Goal: Task Accomplishment & Management: Manage account settings

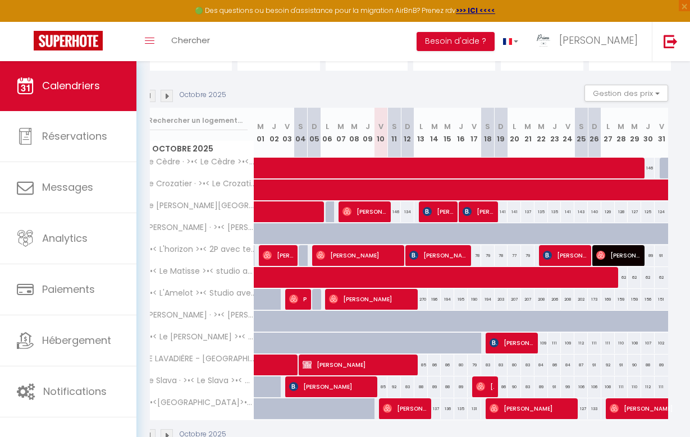
scroll to position [97, 0]
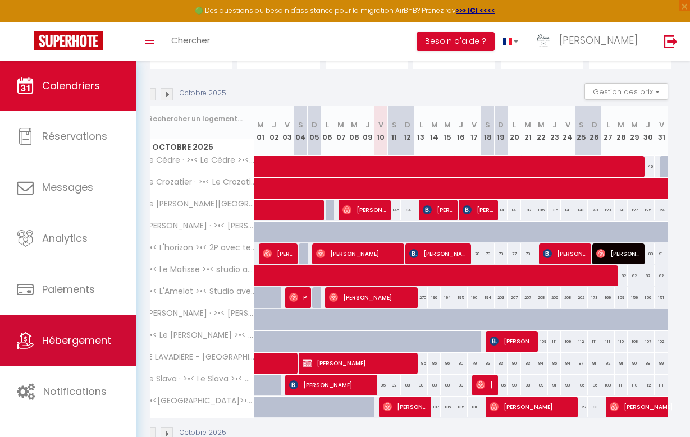
click at [56, 341] on span "Hébergement" at bounding box center [76, 341] width 69 height 14
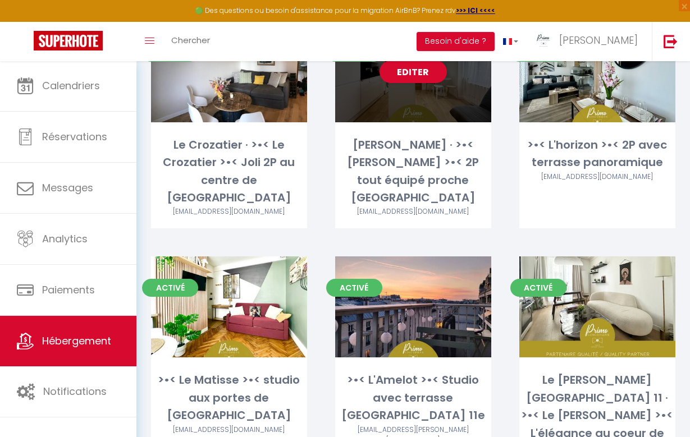
scroll to position [604, 0]
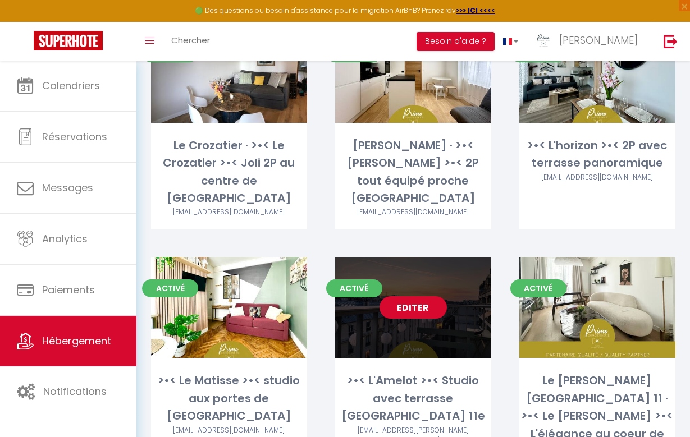
click at [421, 296] on link "Editer" at bounding box center [413, 307] width 67 height 22
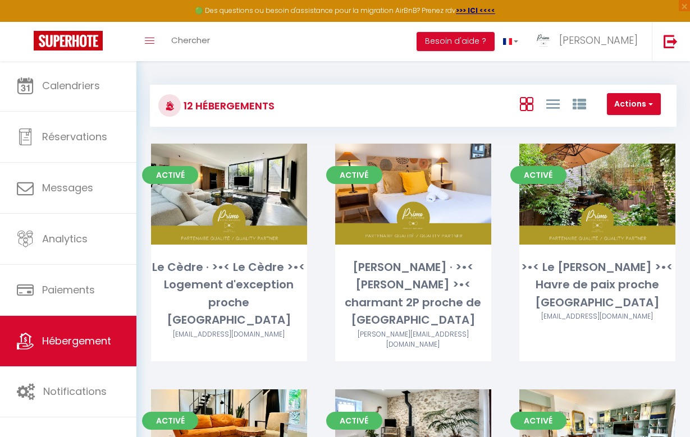
select select "3"
select select "2"
select select "1"
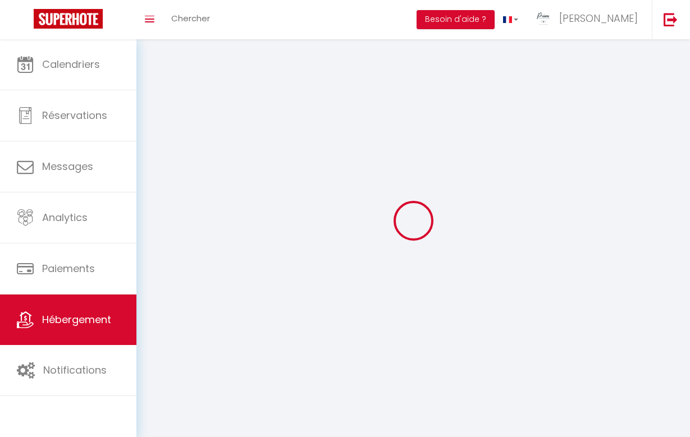
select select
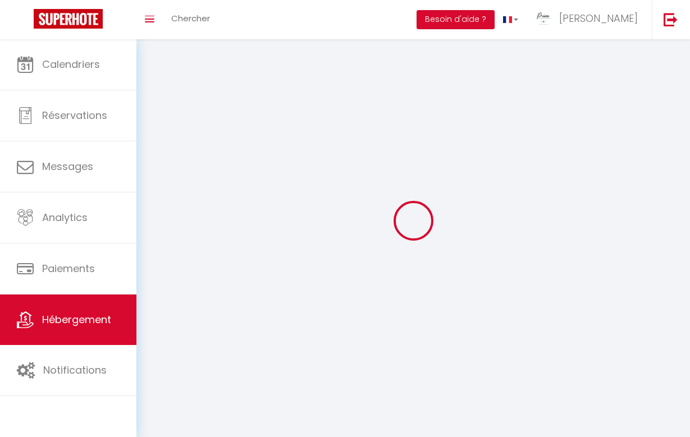
select select
checkbox input "false"
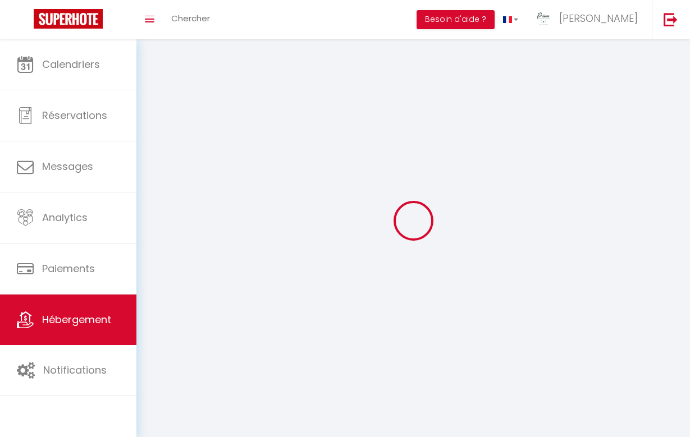
select select
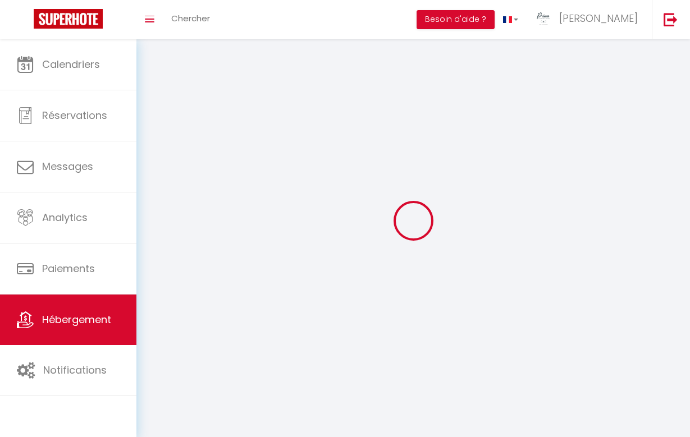
select select
checkbox input "false"
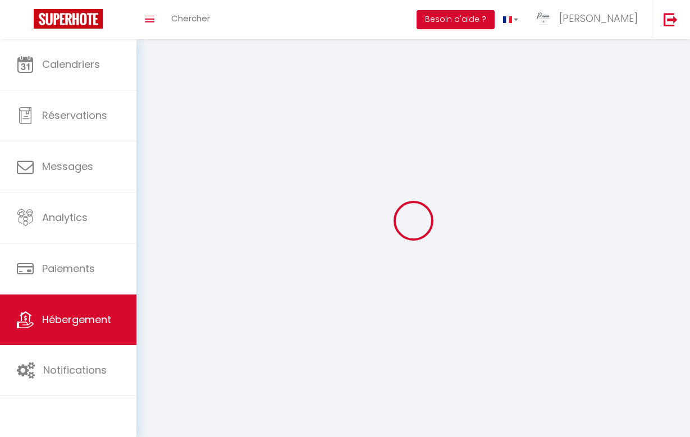
checkbox input "false"
select select
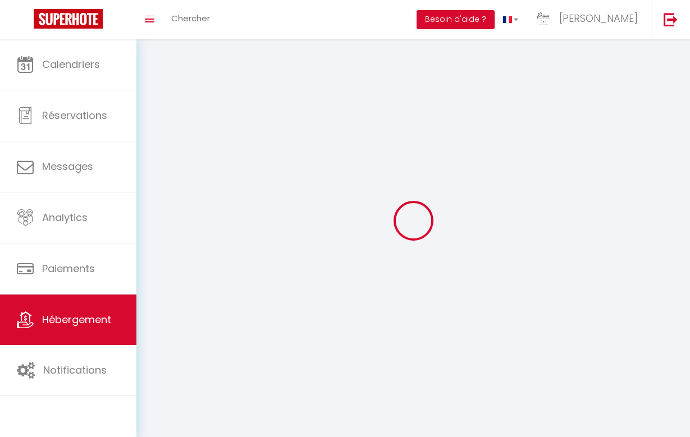
select select
checkbox input "false"
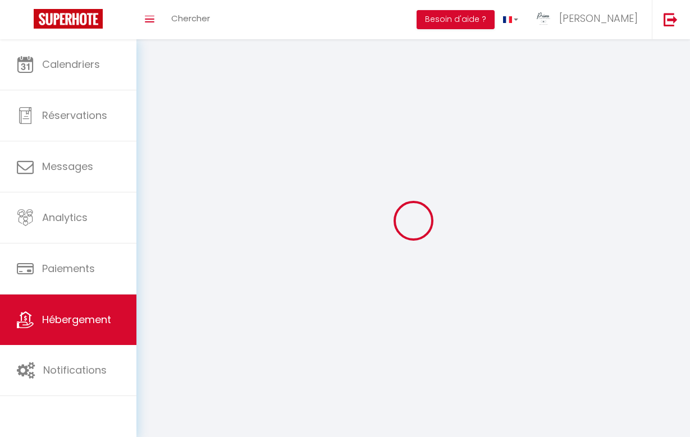
checkbox input "false"
select select
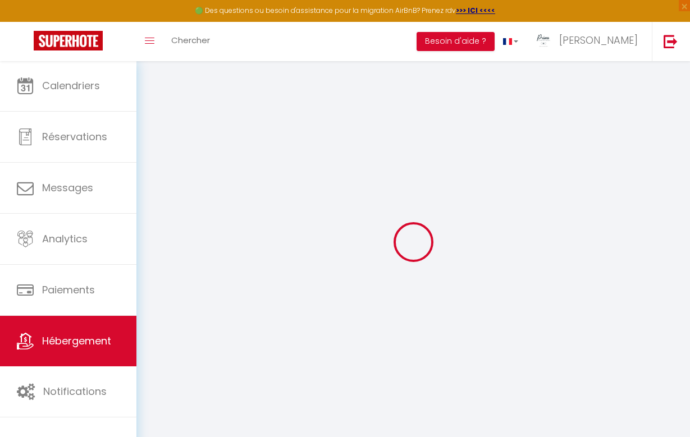
select select "21984-1468095948630537715"
checkbox input "true"
checkbox input "false"
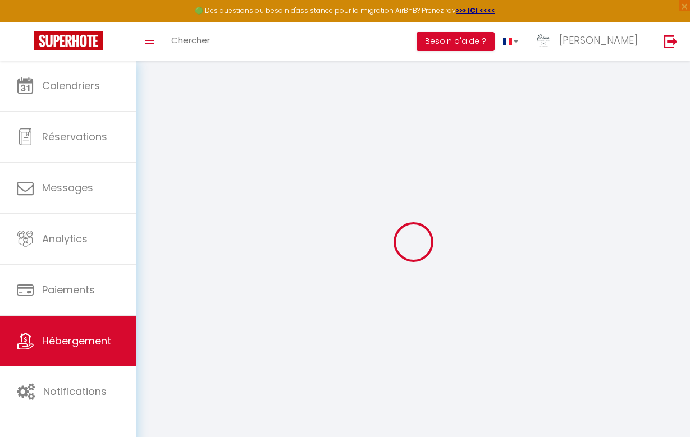
checkbox input "true"
checkbox input "false"
select select "well_reviewed_guests"
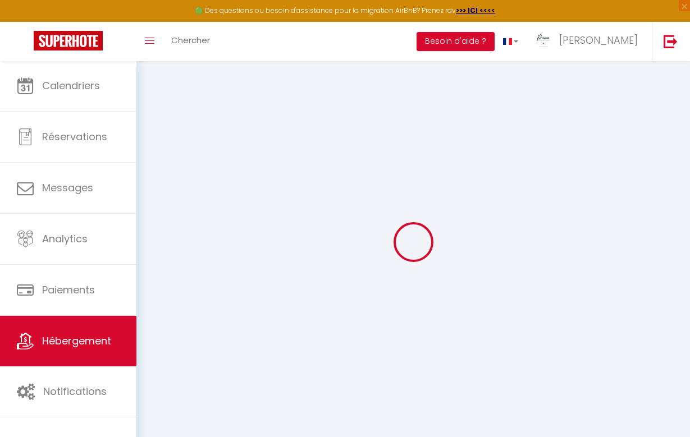
select select "EUR"
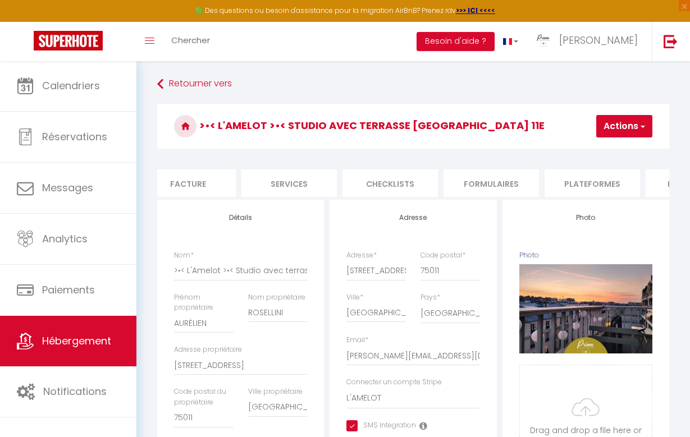
scroll to position [0, 262]
click at [535, 177] on li "Plateformes" at bounding box center [548, 184] width 95 height 28
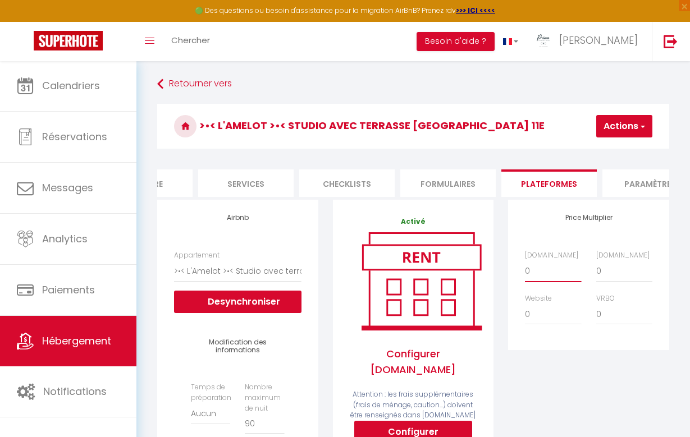
select select "+ 15 %"
select select "+ 17 %"
click at [607, 125] on button "Actions" at bounding box center [624, 126] width 56 height 22
click at [599, 146] on link "Enregistrer" at bounding box center [607, 151] width 89 height 15
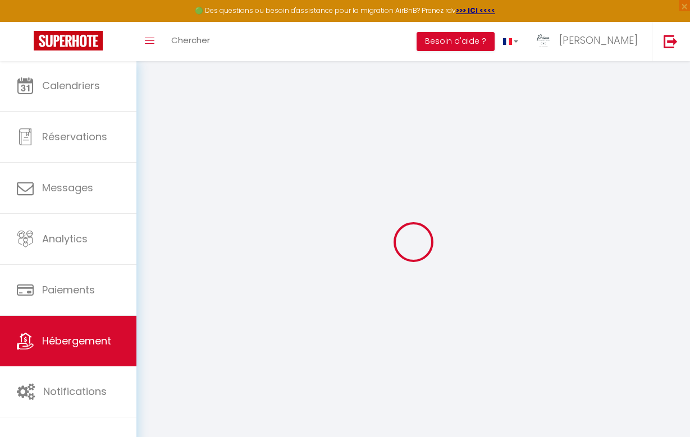
select select "well_reviewed_guests"
select select "EUR"
